Goal: Task Accomplishment & Management: Use online tool/utility

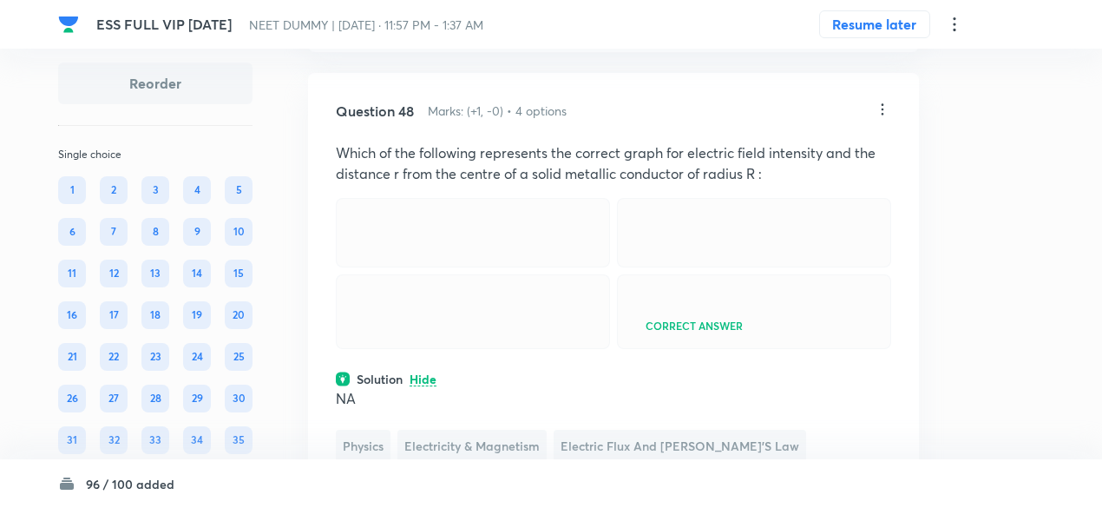
scroll to position [23933, 0]
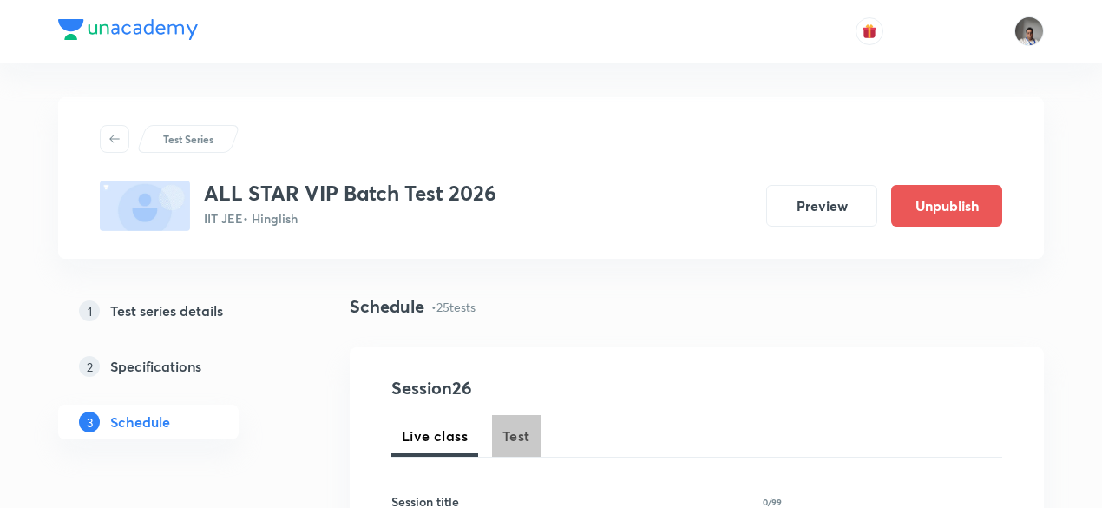
click at [523, 437] on span "Test" at bounding box center [516, 435] width 28 height 21
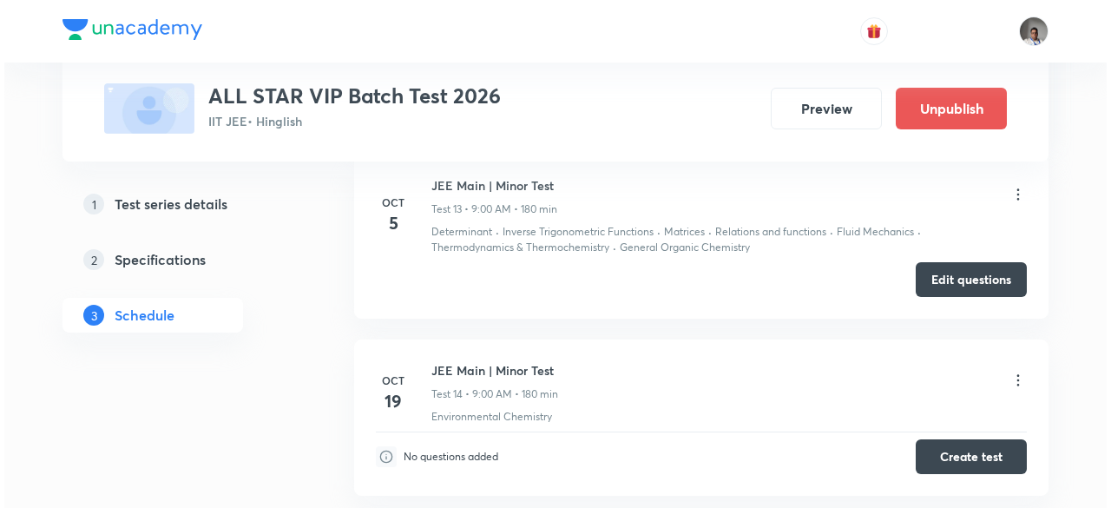
scroll to position [3353, 0]
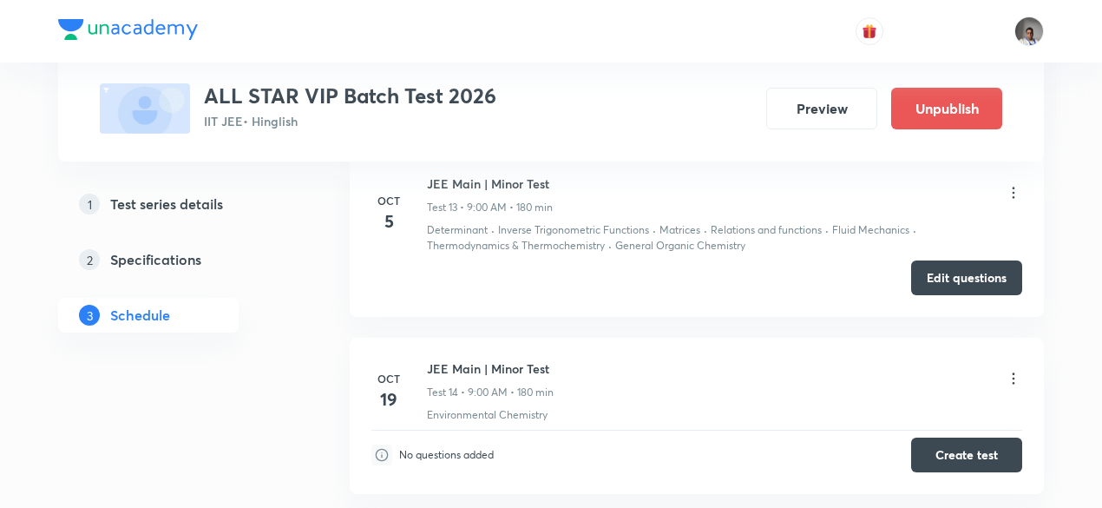
click at [1010, 184] on icon at bounding box center [1013, 192] width 17 height 17
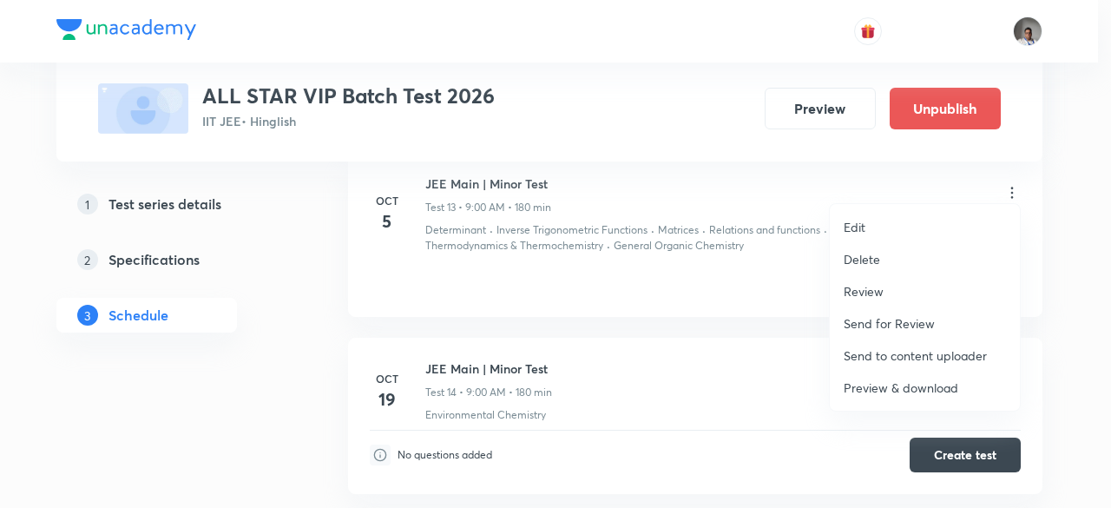
click at [906, 391] on p "Preview & download" at bounding box center [900, 387] width 115 height 18
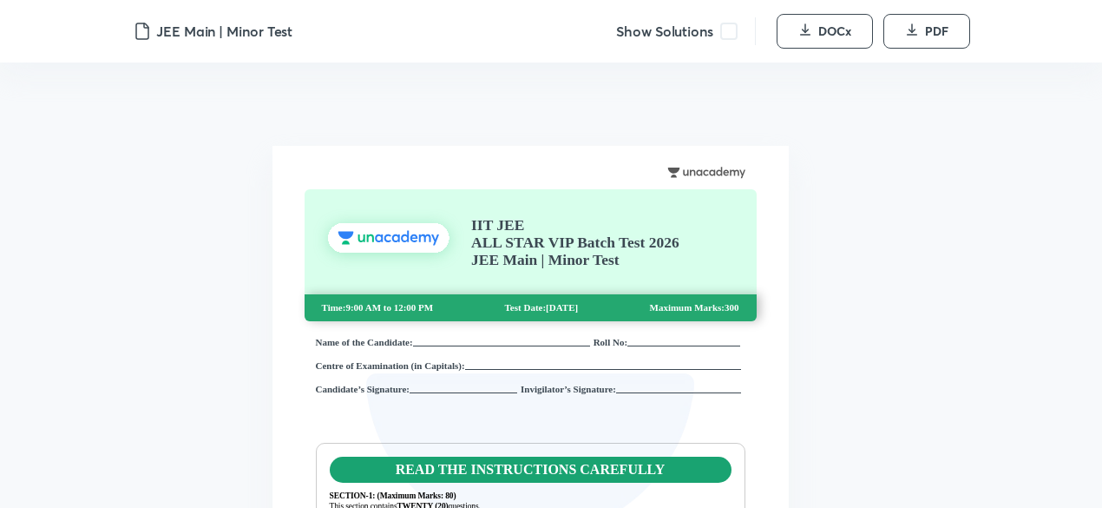
click at [733, 36] on span at bounding box center [728, 31] width 17 height 17
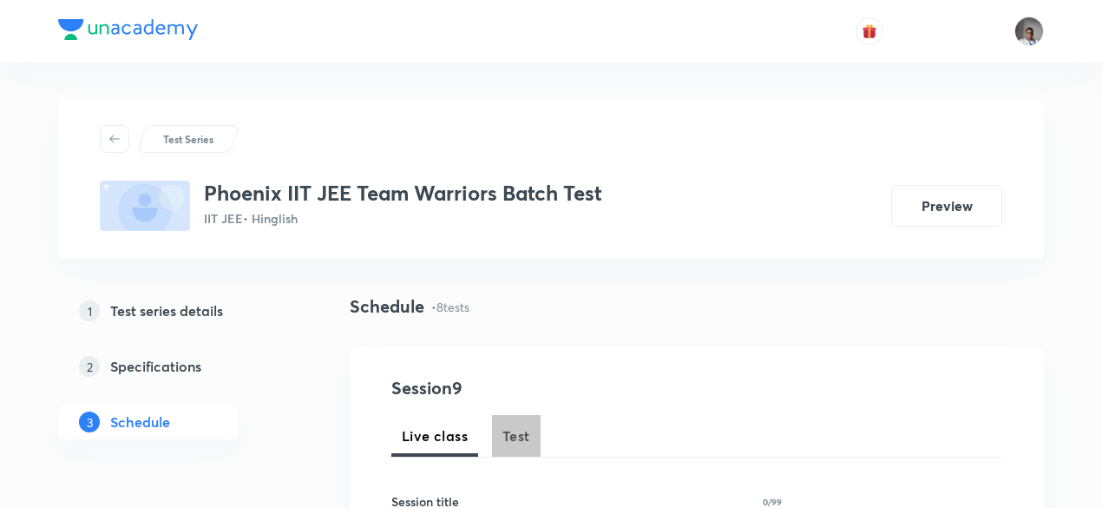
click at [519, 436] on span "Test" at bounding box center [516, 435] width 28 height 21
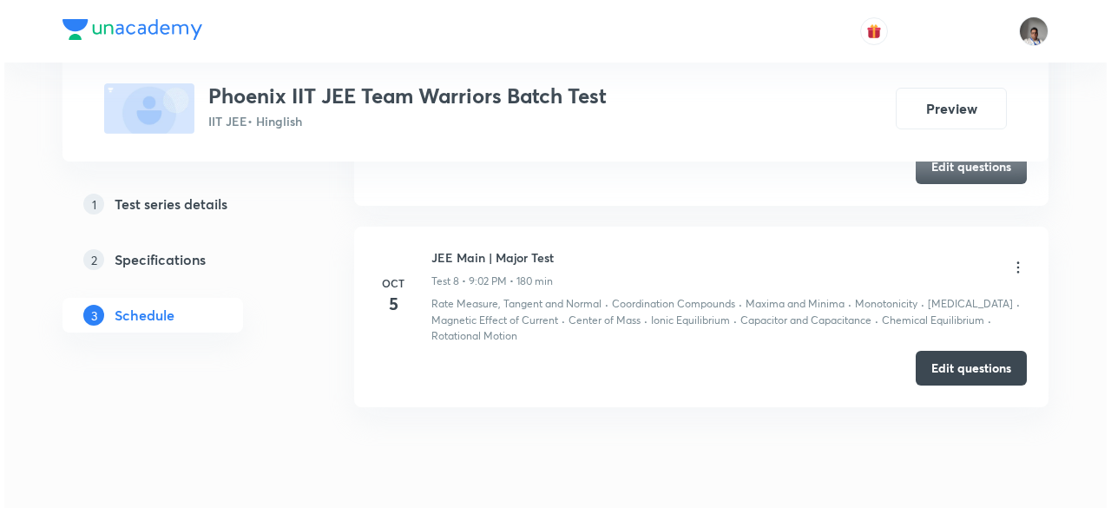
scroll to position [2284, 0]
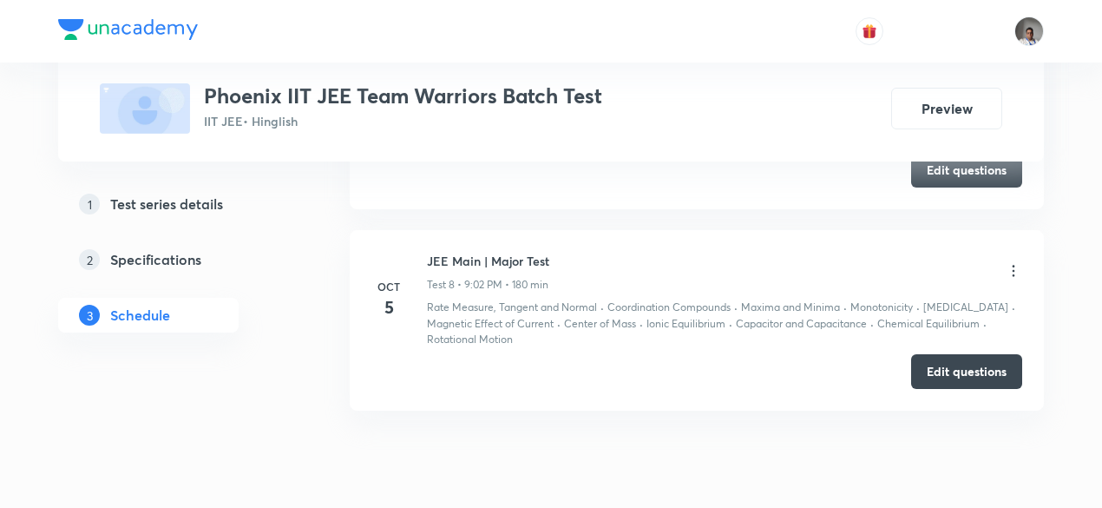
click at [1013, 265] on icon at bounding box center [1013, 270] width 17 height 17
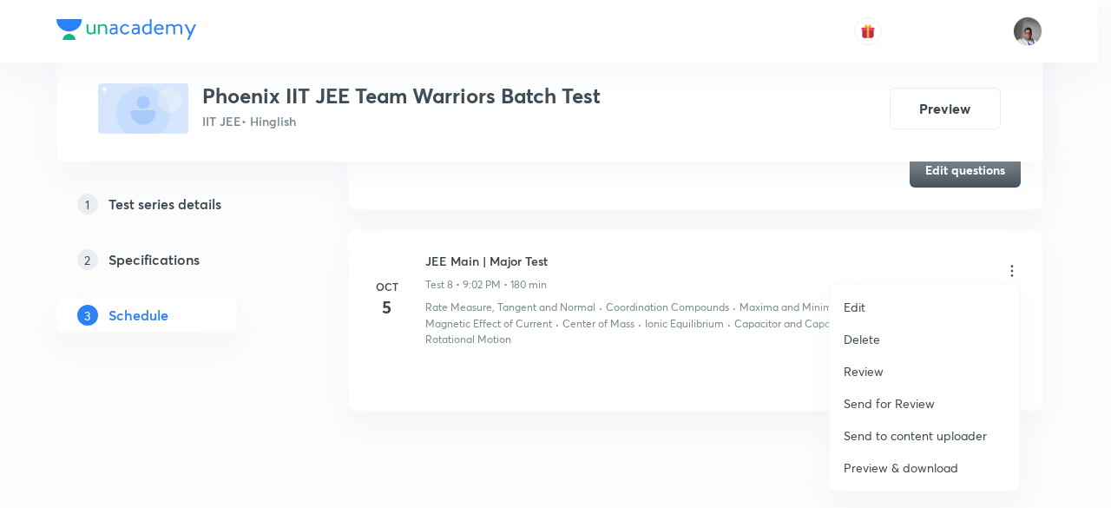
click at [881, 466] on p "Preview & download" at bounding box center [900, 467] width 115 height 18
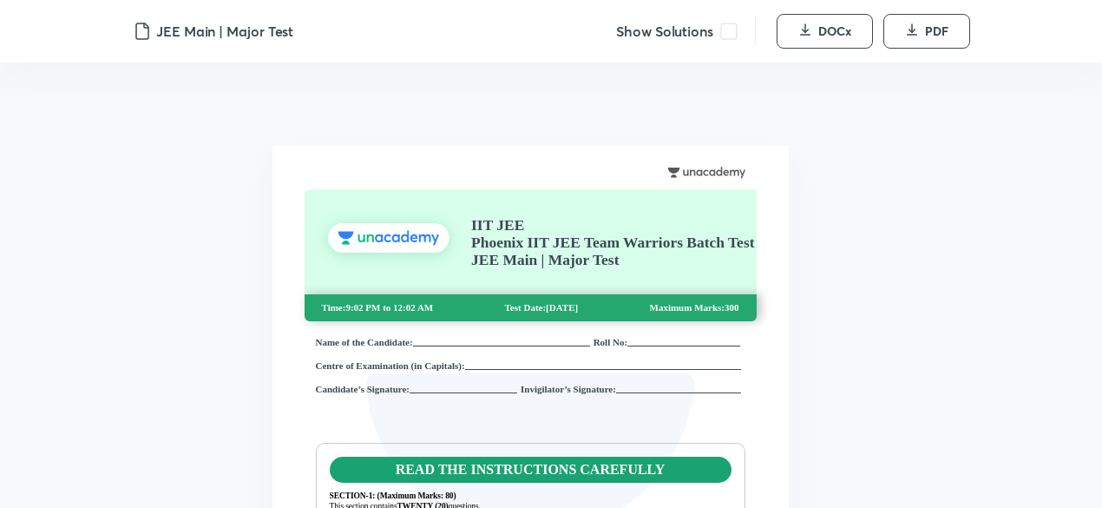
click at [728, 32] on span at bounding box center [728, 31] width 17 height 17
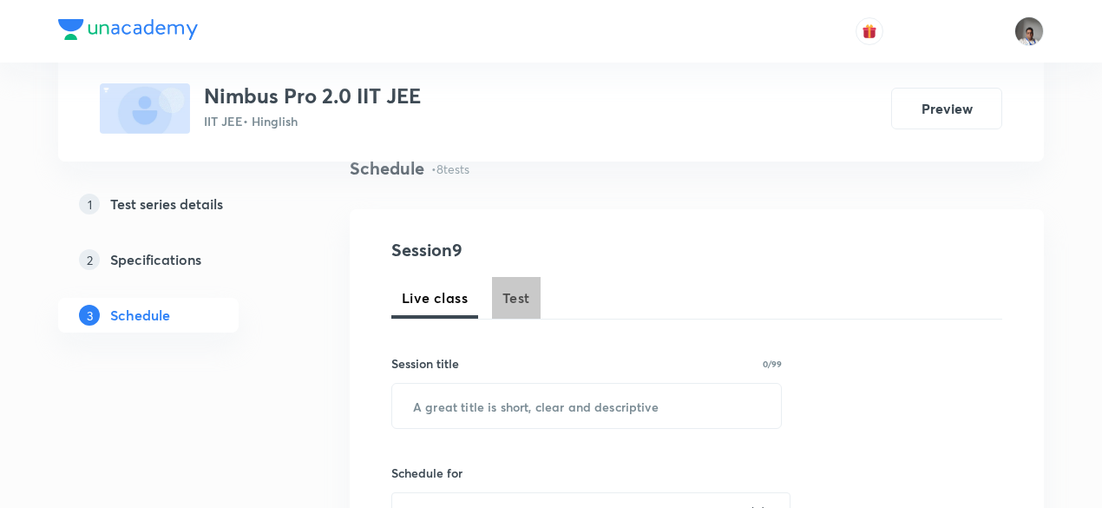
click at [494, 292] on button "Test" at bounding box center [516, 298] width 49 height 42
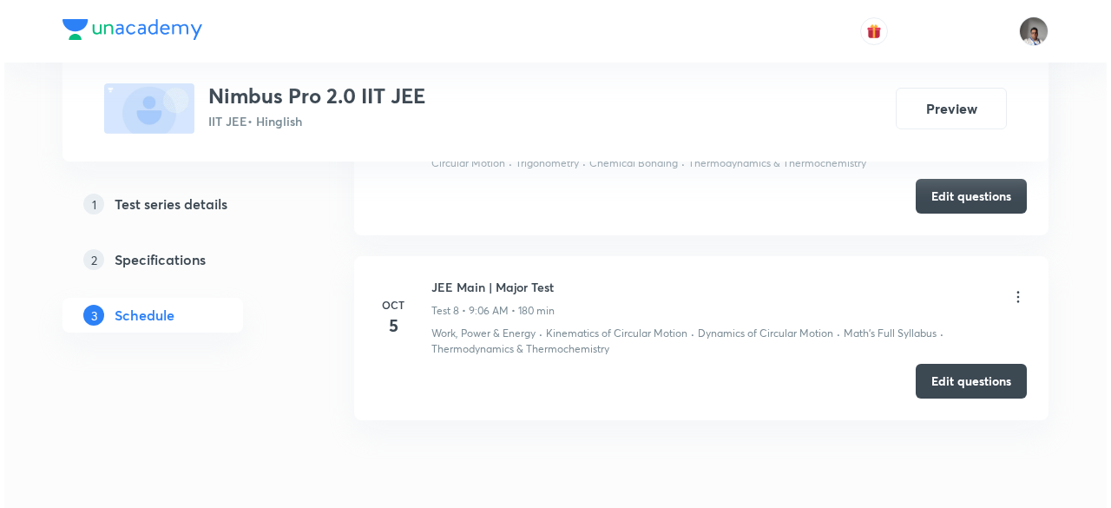
scroll to position [2261, 0]
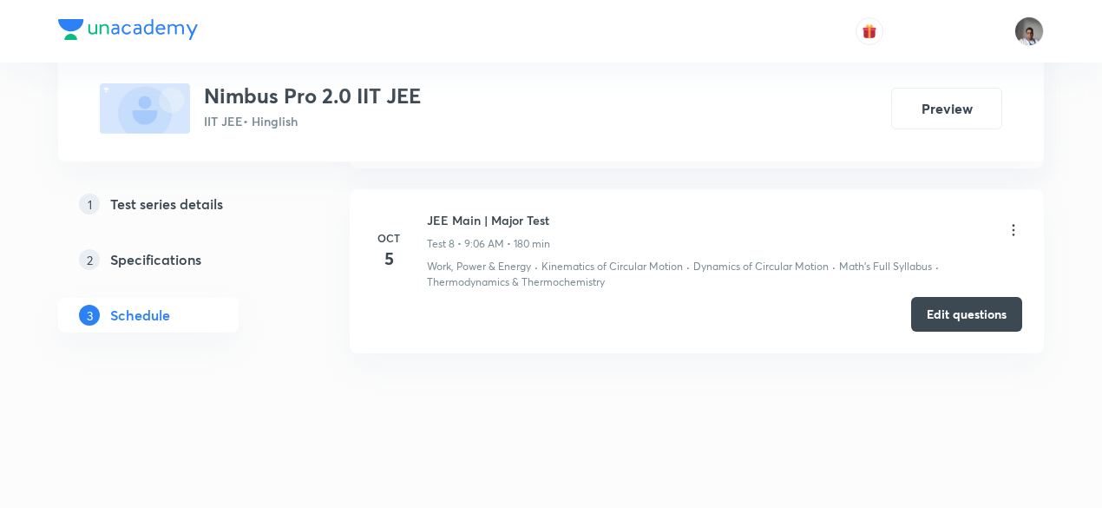
click at [1013, 221] on icon at bounding box center [1013, 229] width 17 height 17
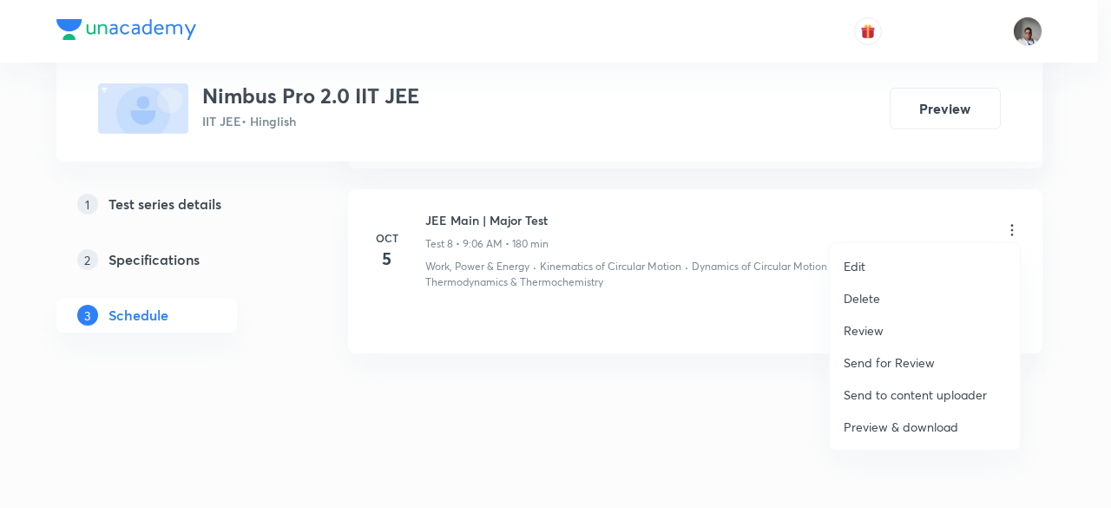
click at [868, 431] on p "Preview & download" at bounding box center [900, 426] width 115 height 18
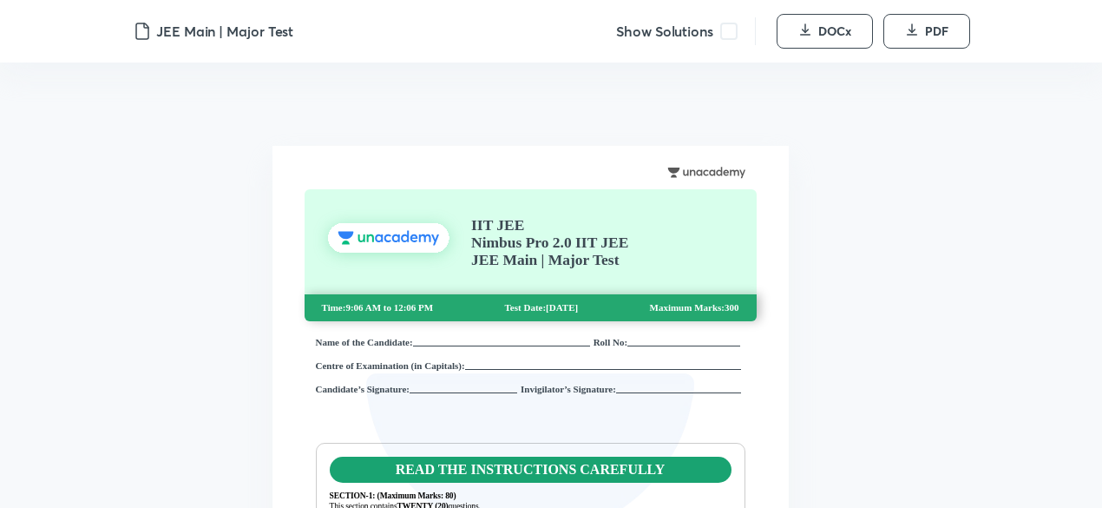
click at [728, 35] on span at bounding box center [728, 31] width 17 height 17
